Goal: Information Seeking & Learning: Find contact information

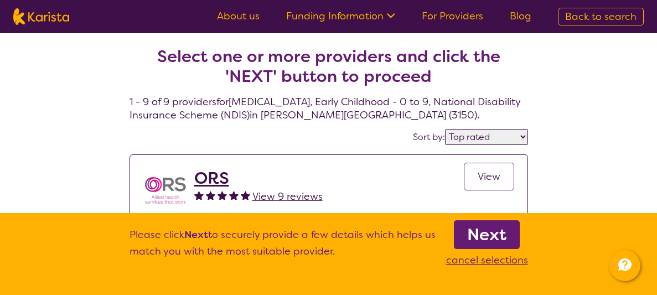
select select "by_score"
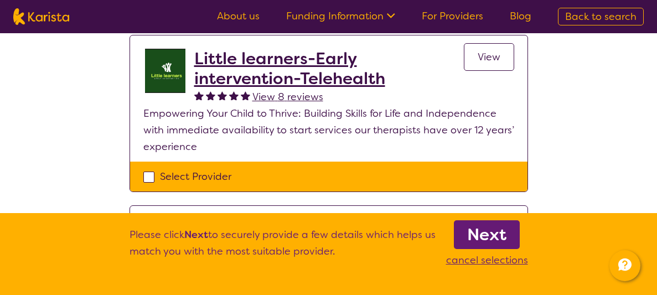
scroll to position [394, 0]
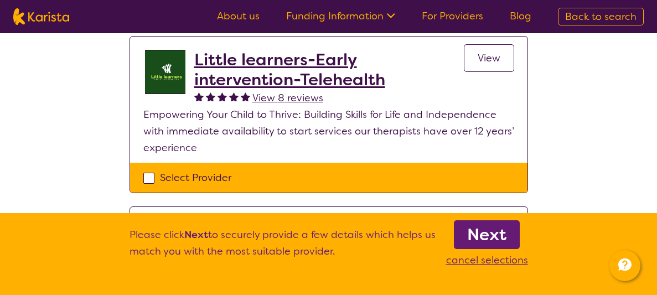
click at [485, 59] on span "View" at bounding box center [489, 57] width 23 height 13
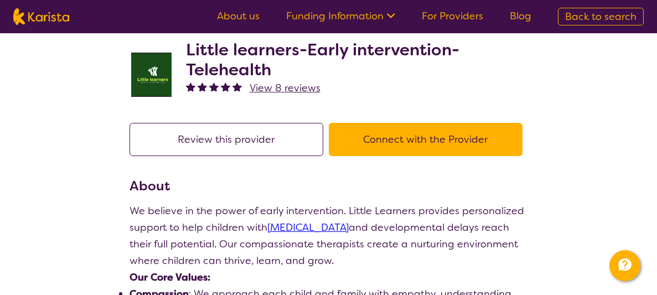
scroll to position [29, 0]
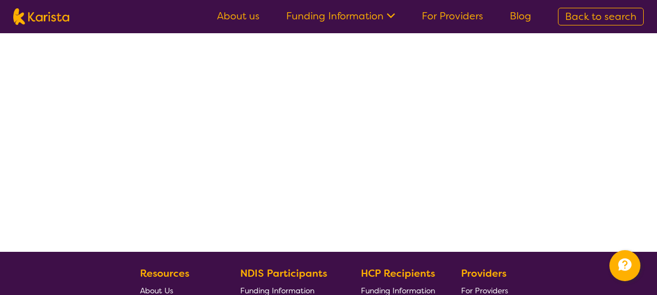
scroll to position [258, 0]
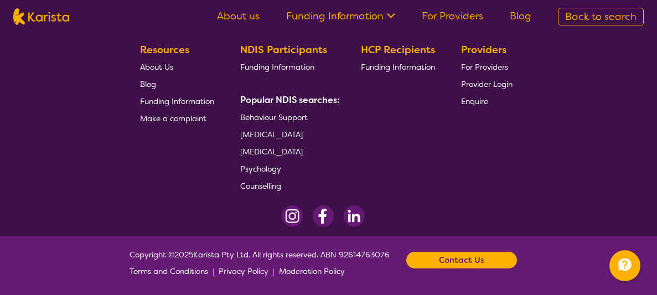
select select "by_score"
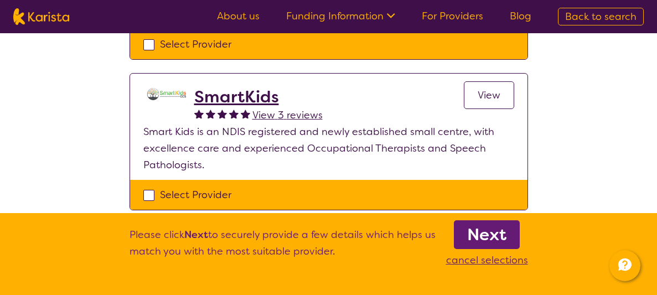
scroll to position [988, 0]
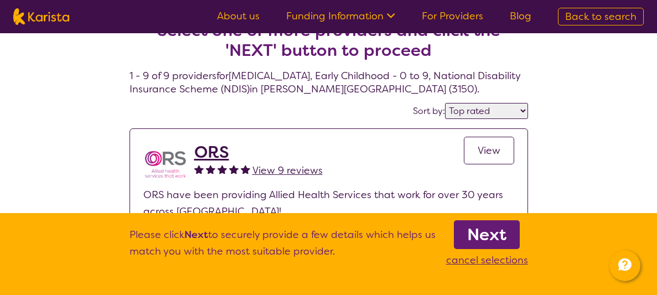
scroll to position [0, 0]
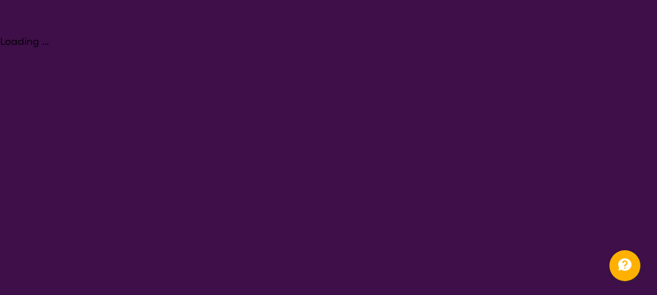
select select "[MEDICAL_DATA]"
select select "EC"
select select "NDIS"
select select "[MEDICAL_DATA]"
select select "EC"
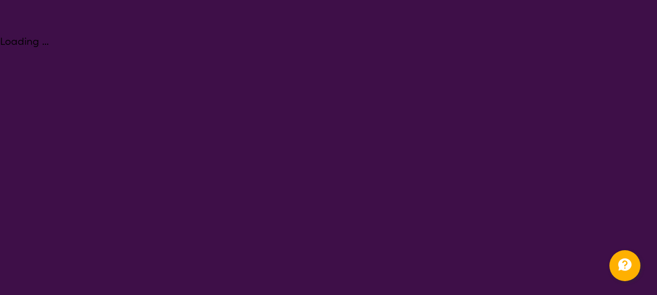
select select "NDIS"
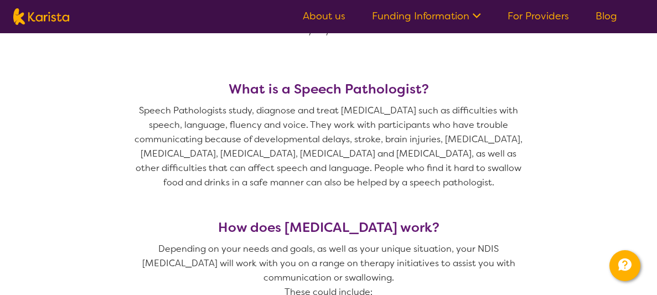
scroll to position [432, 0]
